Goal: Information Seeking & Learning: Learn about a topic

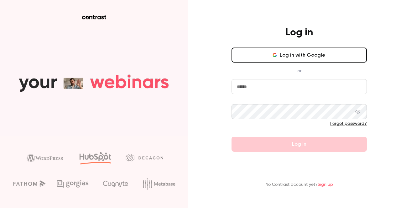
click at [259, 91] on input "email" at bounding box center [299, 86] width 135 height 15
type input "**********"
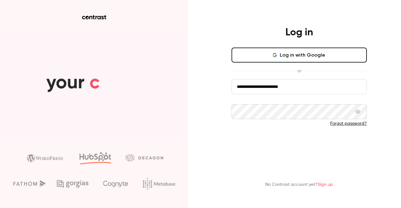
click at [245, 149] on button "Log in" at bounding box center [299, 144] width 135 height 15
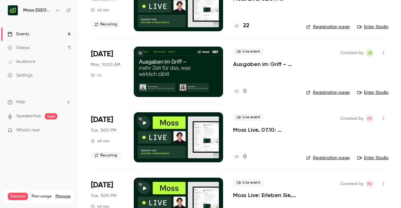
scroll to position [81, 0]
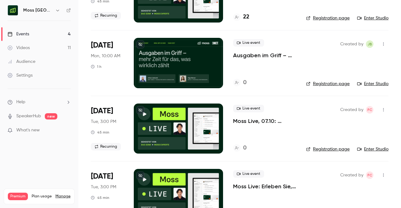
click at [270, 121] on p "Moss Live, 07.10: Erleben Sie, wie Moss Ausgabenmanagement automatisiert" at bounding box center [264, 122] width 63 height 8
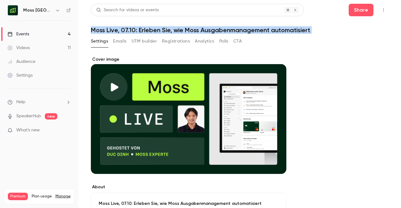
drag, startPoint x: 92, startPoint y: 30, endPoint x: 308, endPoint y: 39, distance: 217.0
click at [291, 43] on div "Settings Emails UTM builder Registrations Analytics Polls CTA" at bounding box center [240, 42] width 298 height 13
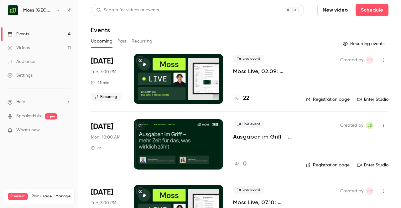
scroll to position [58, 0]
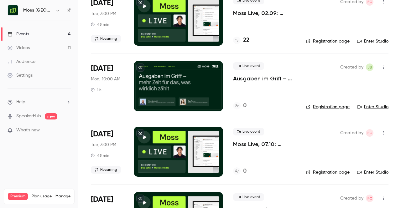
click at [269, 145] on p "Moss Live, 07.10: Erleben Sie, wie Moss Ausgabenmanagement automatisiert" at bounding box center [264, 145] width 63 height 8
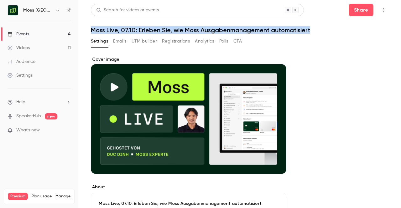
drag, startPoint x: 92, startPoint y: 30, endPoint x: 331, endPoint y: 22, distance: 239.2
click at [331, 22] on header "Search for videos or events Share Moss Live, 07.10: Erleben Sie, wie Moss Ausga…" at bounding box center [240, 19] width 298 height 30
copy h1 "Moss Live, 07.10: Erleben Sie, wie Moss Ausgabenmanagement automatisiert"
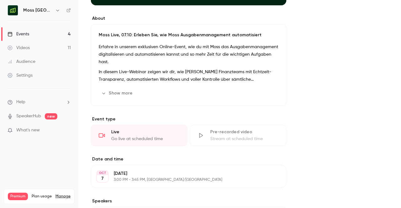
scroll to position [169, 0]
click at [131, 91] on button "Show more" at bounding box center [118, 93] width 38 height 10
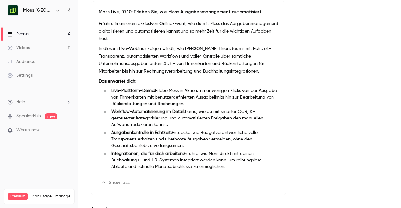
scroll to position [192, 0]
drag, startPoint x: 217, startPoint y: 170, endPoint x: 91, endPoint y: 81, distance: 154.4
click at [91, 81] on div "Moss Live, 07.10: Erleben Sie, wie Moss Ausgabenmanagement automatisiert Erfahr…" at bounding box center [189, 98] width 196 height 195
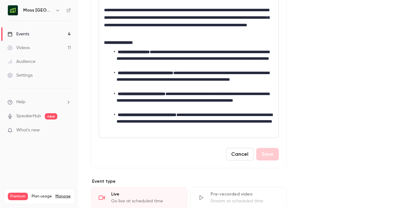
scroll to position [266, 0]
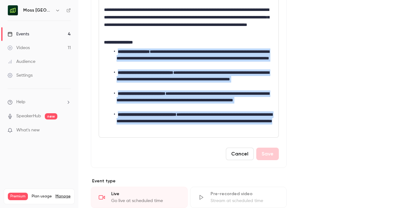
drag, startPoint x: 241, startPoint y: 126, endPoint x: 103, endPoint y: 48, distance: 158.3
click at [103, 48] on div "**********" at bounding box center [189, 57] width 180 height 160
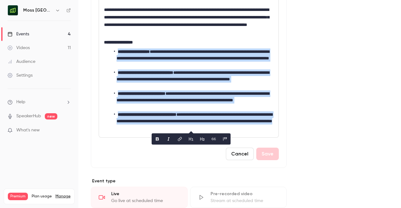
click at [143, 79] on li "**********" at bounding box center [193, 80] width 159 height 20
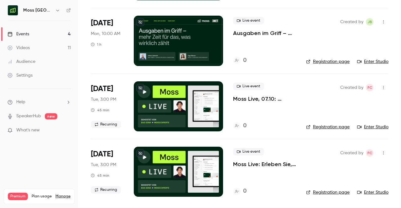
scroll to position [103, 0]
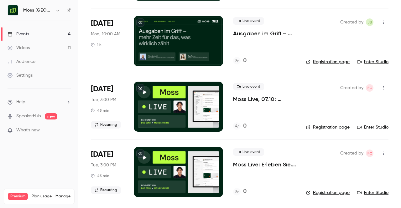
click at [241, 38] on div "Live event Ausgaben im Griff – mehr Zeit für das, was wirklich zählt 0" at bounding box center [264, 41] width 63 height 50
click at [244, 36] on p "Ausgaben im Griff – mehr Zeit für das, was wirklich zählt" at bounding box center [264, 34] width 63 height 8
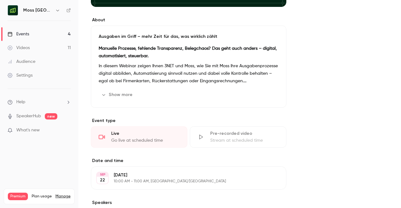
scroll to position [157, 0]
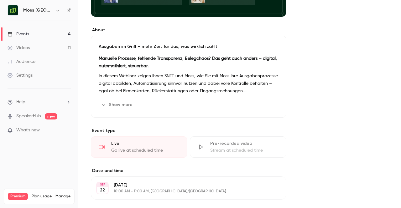
click at [234, 86] on p "In diesem Webinar zeigen Ihnen 3NET und Moss, wie Sie mit Moss Ihre Ausgabenpro…" at bounding box center [189, 83] width 180 height 23
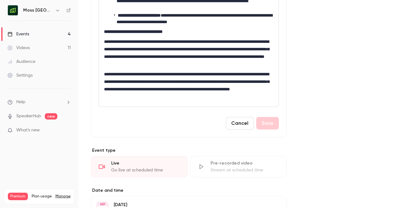
scroll to position [379, 0]
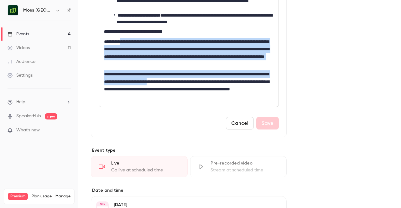
drag, startPoint x: 203, startPoint y: 77, endPoint x: 122, endPoint y: 38, distance: 89.8
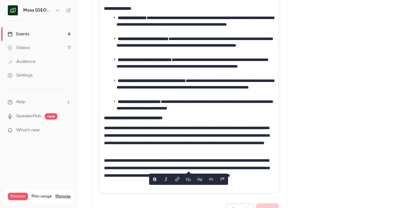
click at [232, 81] on li "**********" at bounding box center [193, 88] width 159 height 20
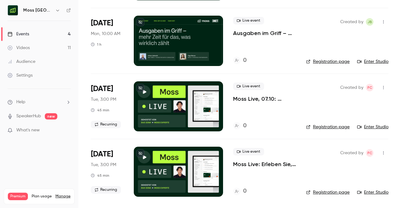
scroll to position [103, 0]
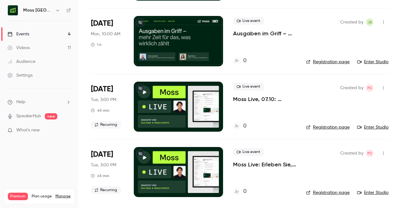
click at [273, 98] on p "Moss Live, 07.10: Erleben Sie, wie Moss Ausgabenmanagement automatisiert" at bounding box center [264, 100] width 63 height 8
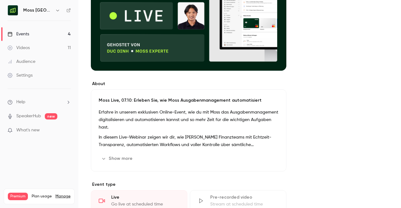
scroll to position [136, 0]
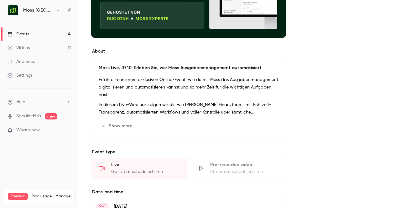
click at [122, 124] on button "Show more" at bounding box center [118, 126] width 38 height 10
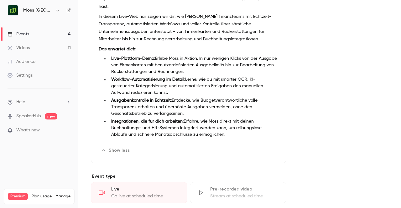
click at [194, 121] on li "Integrationen, die für dich arbeiten: Erfahre, wie Moss direkt mit deinen Buchh…" at bounding box center [194, 128] width 170 height 20
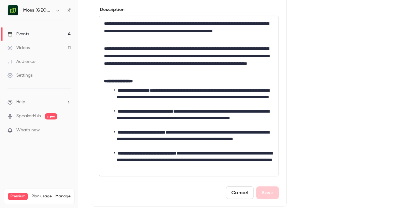
scroll to position [228, 0]
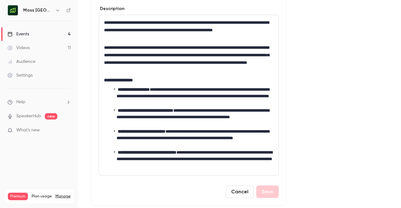
click at [194, 121] on li "**********" at bounding box center [193, 117] width 159 height 20
click at [233, 188] on button "Cancel" at bounding box center [240, 192] width 28 height 13
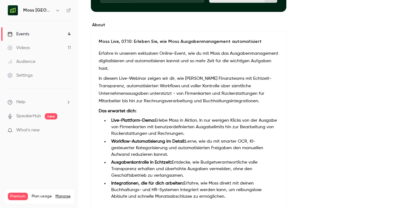
scroll to position [203, 0]
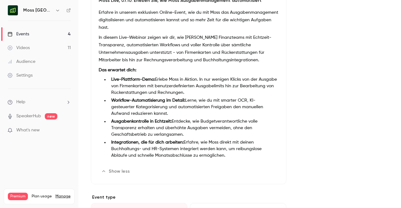
click at [126, 167] on button "Show less" at bounding box center [116, 172] width 35 height 10
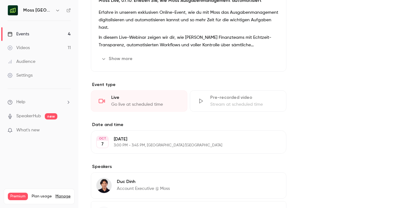
click at [123, 62] on button "Show more" at bounding box center [118, 59] width 38 height 10
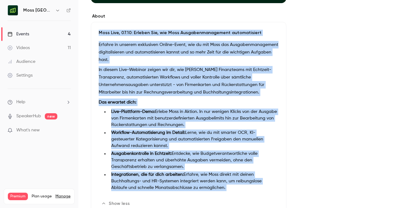
scroll to position [176, 0]
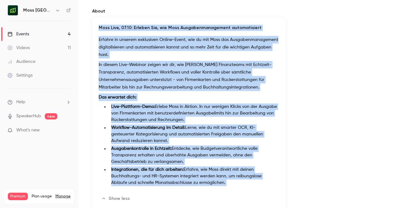
drag, startPoint x: 96, startPoint y: 45, endPoint x: 223, endPoint y: 184, distance: 188.3
click at [223, 184] on div "Moss Live, 07.10: Erleben Sie, wie Moss Ausgabenmanagement automatisiert Erfahr…" at bounding box center [189, 114] width 196 height 195
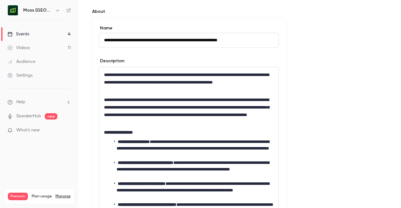
scroll to position [253, 0]
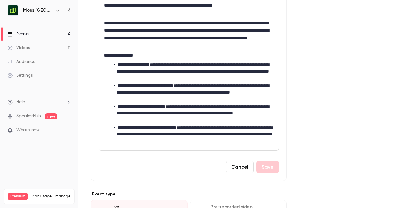
click at [237, 164] on button "Cancel" at bounding box center [240, 167] width 28 height 13
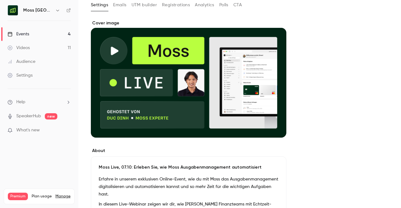
scroll to position [0, 0]
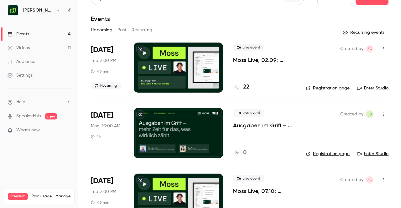
scroll to position [103, 0]
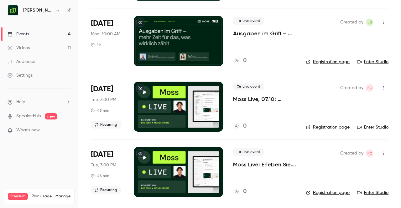
click at [255, 98] on p "Moss Live, 07.10: Erleben Sie, wie Moss Ausgabenmanagement automatisiert" at bounding box center [264, 100] width 63 height 8
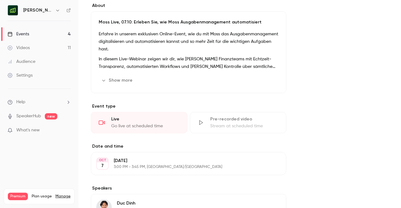
scroll to position [183, 0]
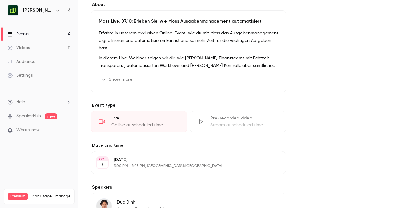
click at [161, 59] on p "In diesem Live-Webinar zeigen wir dir, wie [PERSON_NAME] Finanzteams mit Echtze…" at bounding box center [189, 62] width 180 height 15
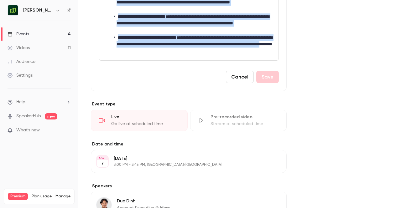
scroll to position [364, 0]
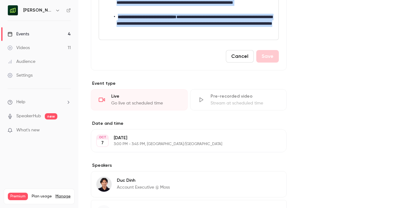
drag, startPoint x: 103, startPoint y: 66, endPoint x: 243, endPoint y: 30, distance: 144.6
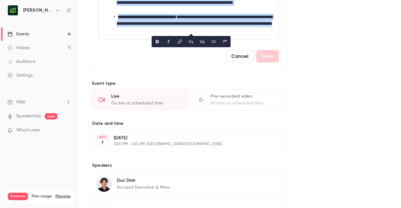
copy div "**********"
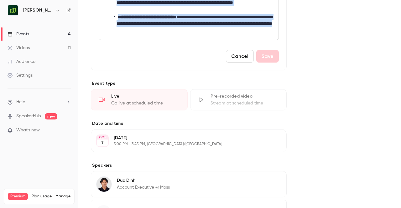
click at [243, 51] on button "Cancel" at bounding box center [240, 56] width 28 height 13
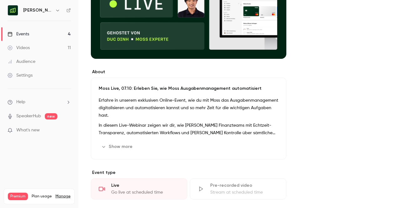
scroll to position [115, 0]
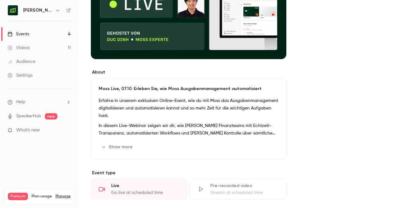
click at [123, 145] on button "Show more" at bounding box center [118, 147] width 38 height 10
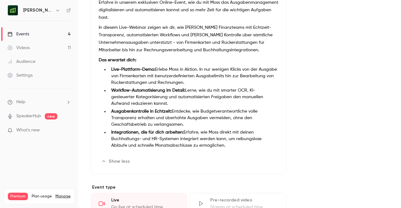
scroll to position [203, 0]
